Goal: Task Accomplishment & Management: Manage account settings

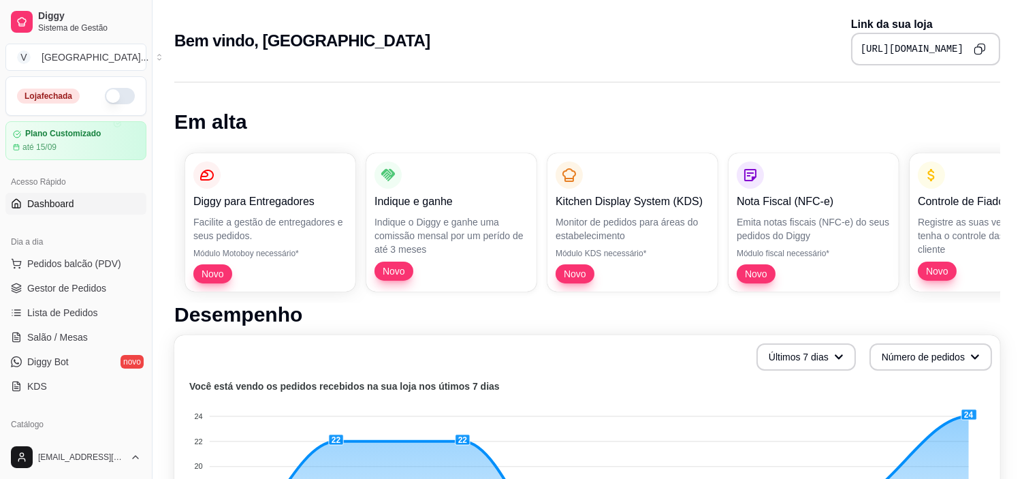
click at [105, 91] on button "button" at bounding box center [120, 96] width 30 height 16
click at [59, 203] on span "Dashboard" at bounding box center [50, 204] width 47 height 14
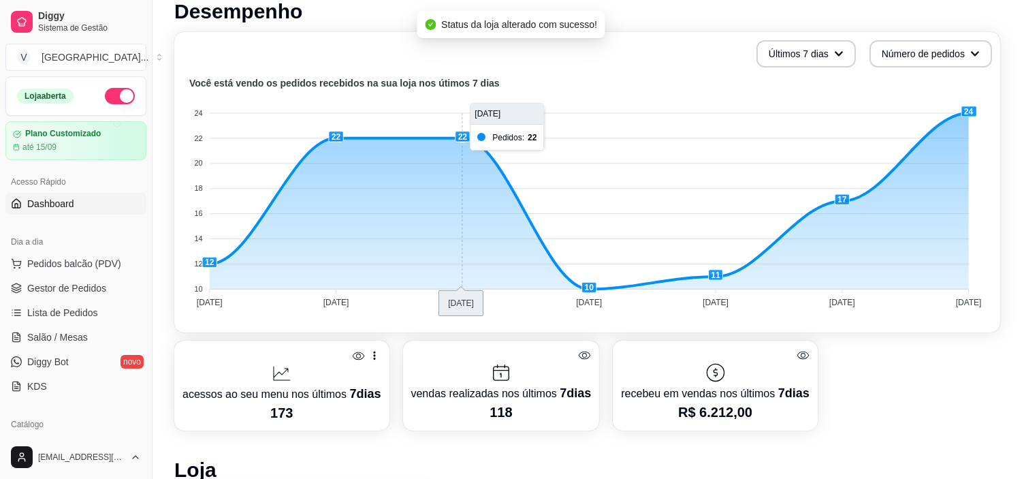
scroll to position [378, 0]
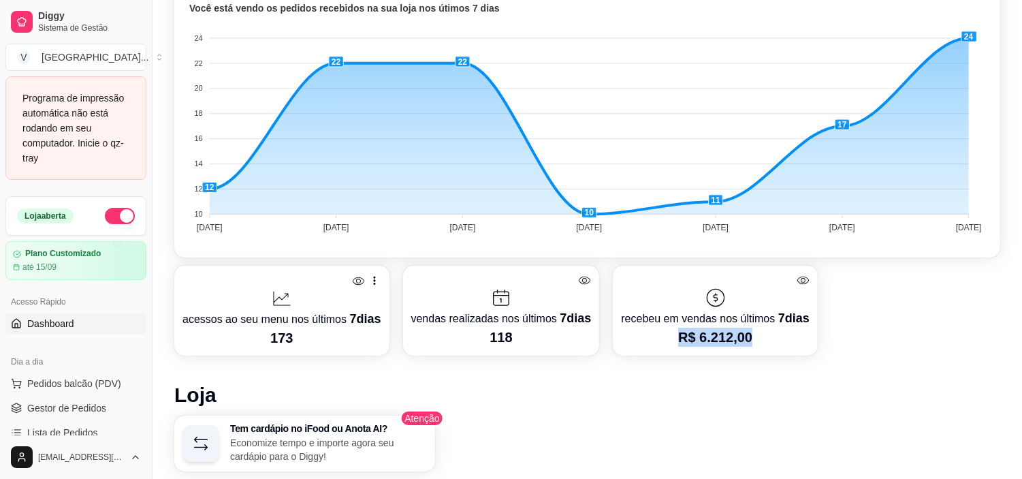
drag, startPoint x: 754, startPoint y: 327, endPoint x: 675, endPoint y: 330, distance: 79.0
click at [675, 330] on p "R$ 6.212,00" at bounding box center [715, 336] width 188 height 19
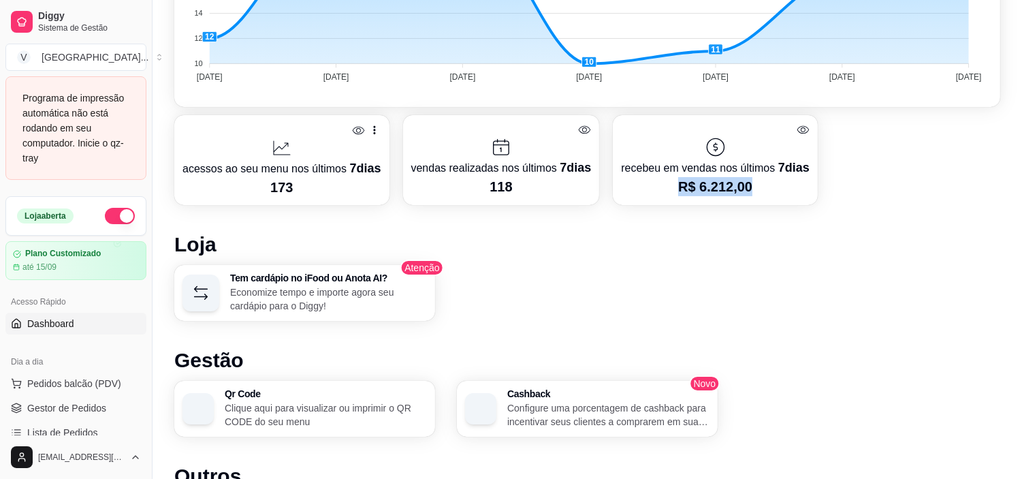
scroll to position [529, 0]
drag, startPoint x: 539, startPoint y: 287, endPoint x: 536, endPoint y: 270, distance: 18.0
click at [541, 281] on div "Tem cardápio no iFood ou Anota AI? Economize tempo e importe agora seu cardápio…" at bounding box center [587, 292] width 826 height 56
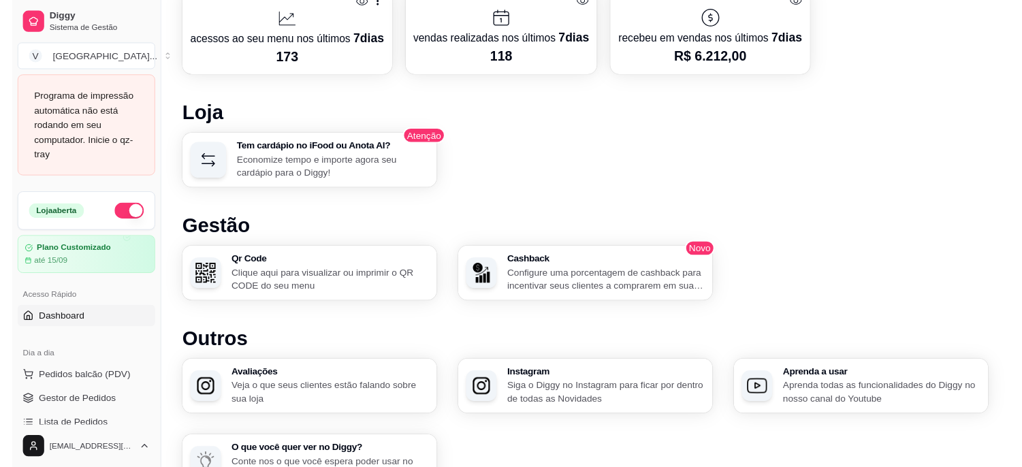
scroll to position [732, 0]
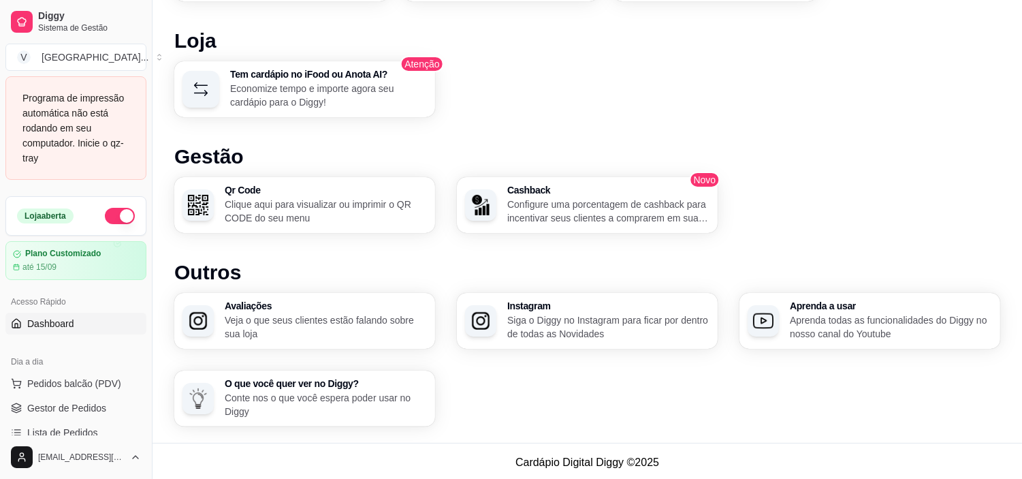
click at [599, 216] on p "Configure uma porcentagem de cashback para incentivar seus clientes a comprarem…" at bounding box center [608, 210] width 202 height 27
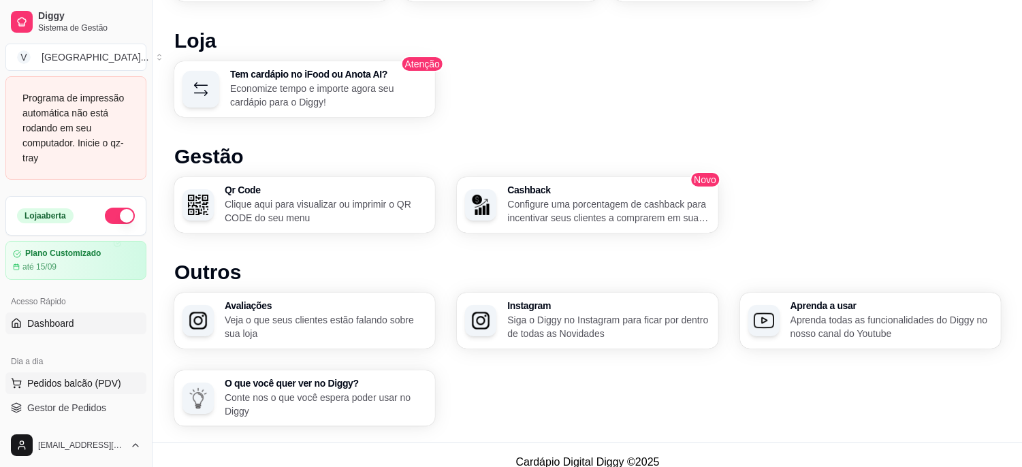
click at [42, 390] on span "Pedidos balcão (PDV)" at bounding box center [74, 383] width 94 height 14
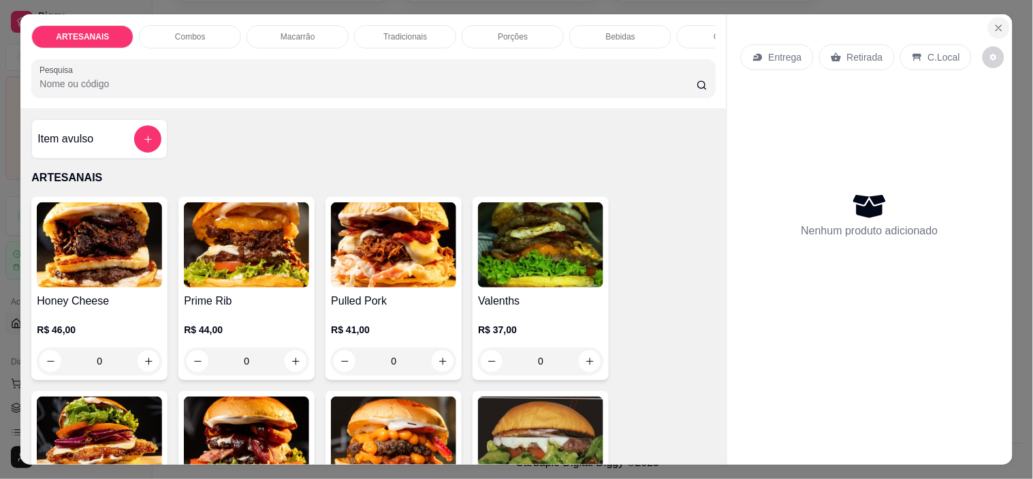
click at [995, 22] on icon "Close" at bounding box center [998, 27] width 11 height 11
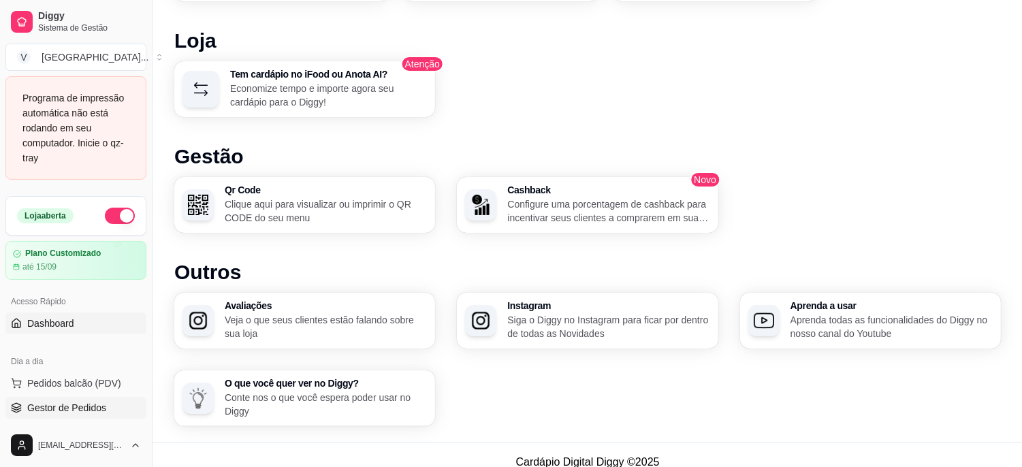
click at [53, 408] on span "Gestor de Pedidos" at bounding box center [66, 408] width 79 height 14
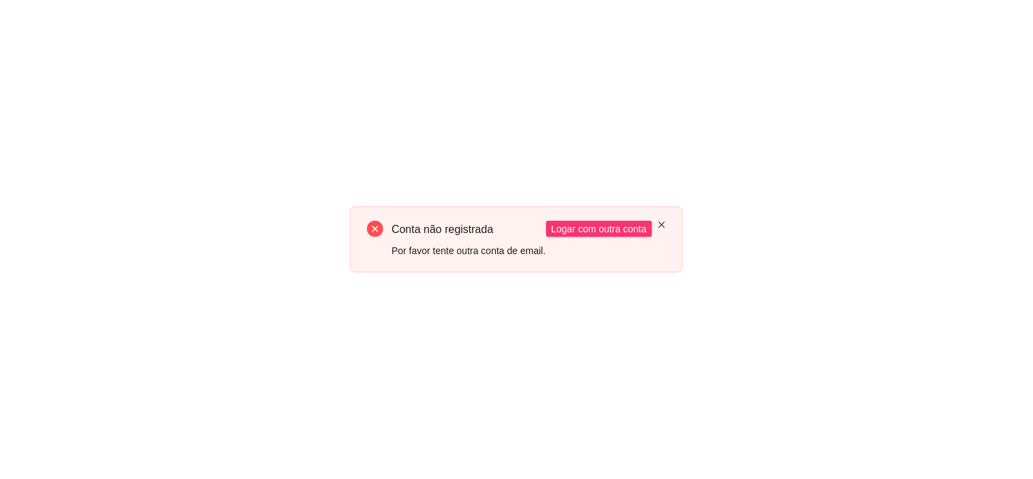
click at [658, 221] on icon "close" at bounding box center [662, 225] width 8 height 8
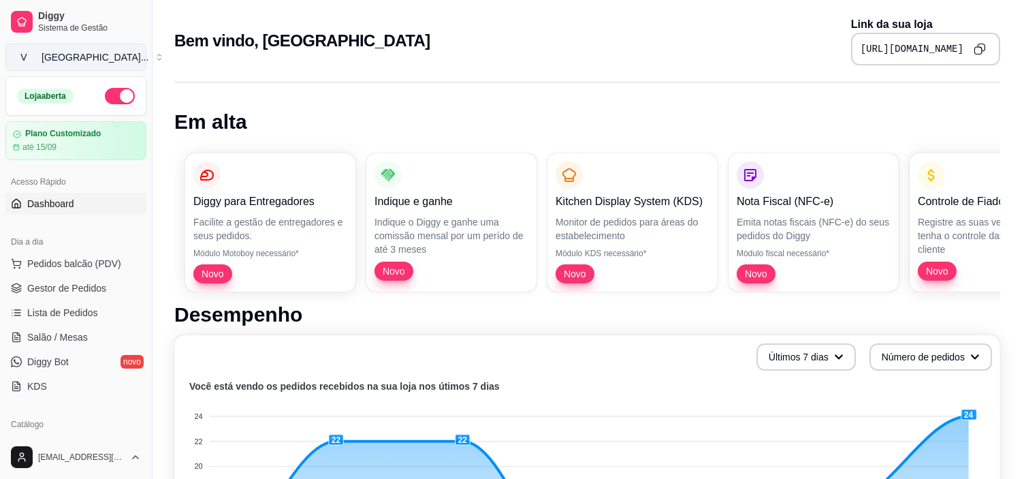
click at [110, 59] on div "[GEOGRAPHIC_DATA] ..." at bounding box center [95, 57] width 107 height 14
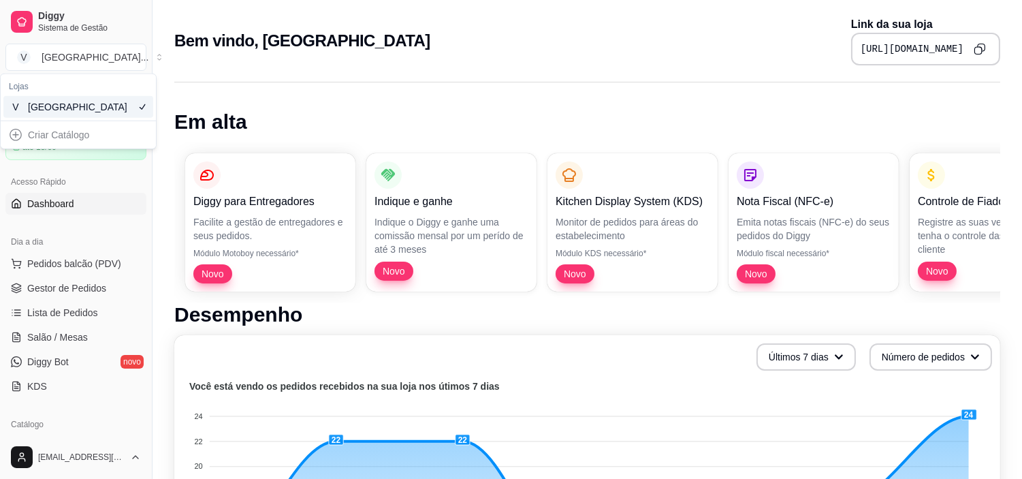
click at [59, 103] on div "[GEOGRAPHIC_DATA]" at bounding box center [58, 107] width 61 height 14
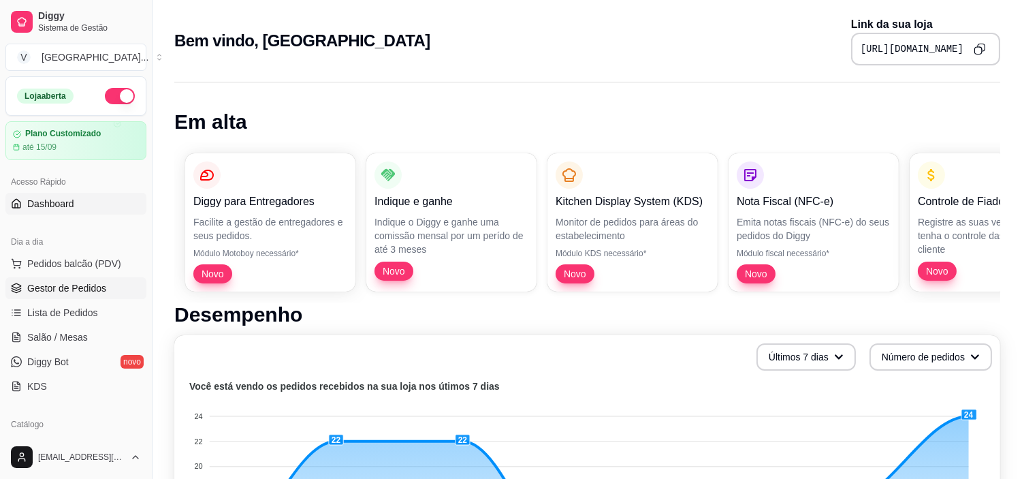
click at [84, 287] on span "Gestor de Pedidos" at bounding box center [66, 288] width 79 height 14
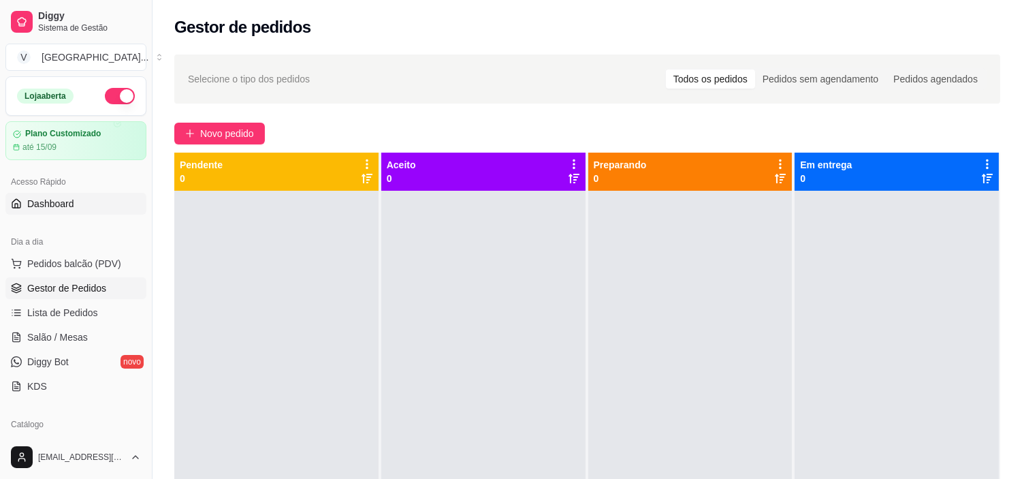
click at [52, 208] on span "Dashboard" at bounding box center [50, 204] width 47 height 14
